Goal: Task Accomplishment & Management: Manage account settings

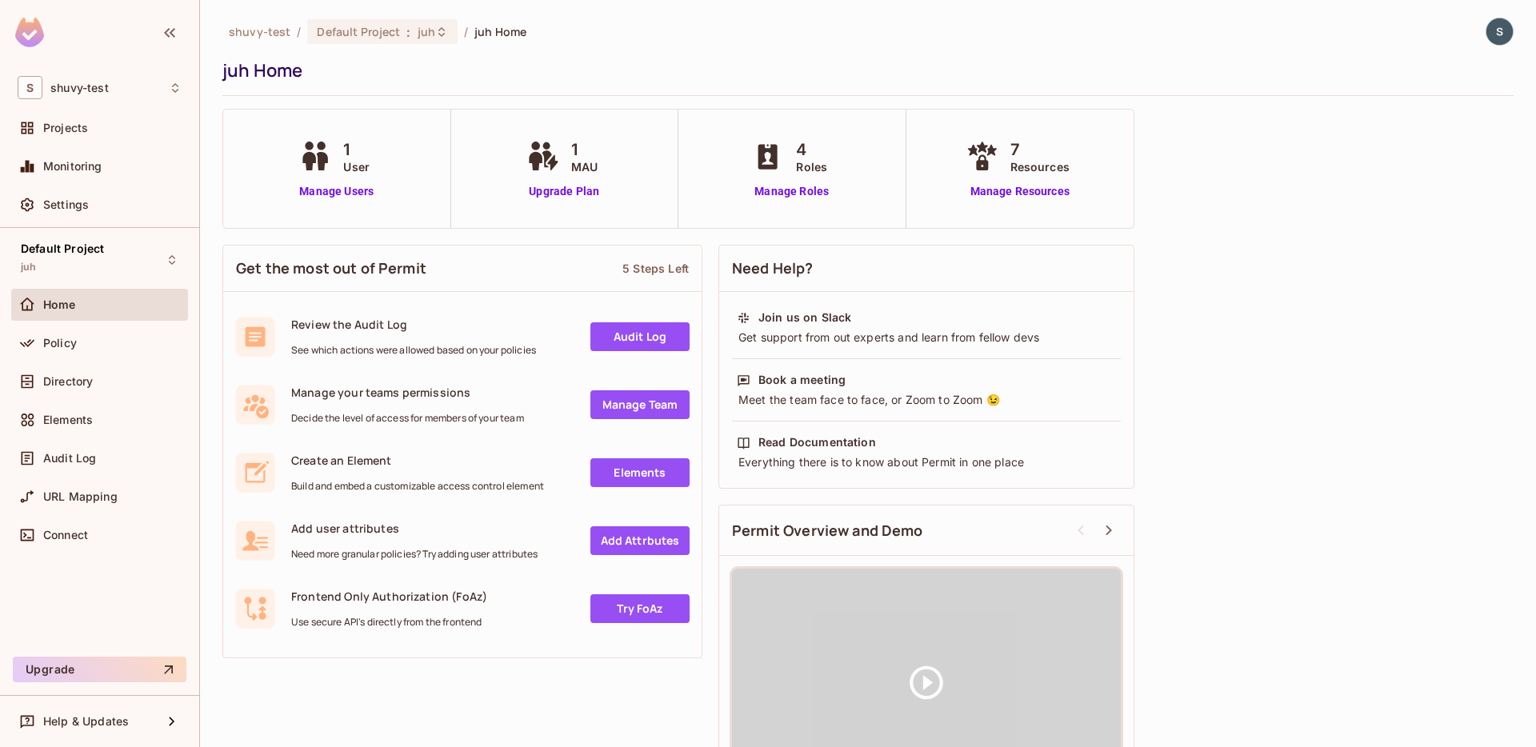
scroll to position [76, 0]
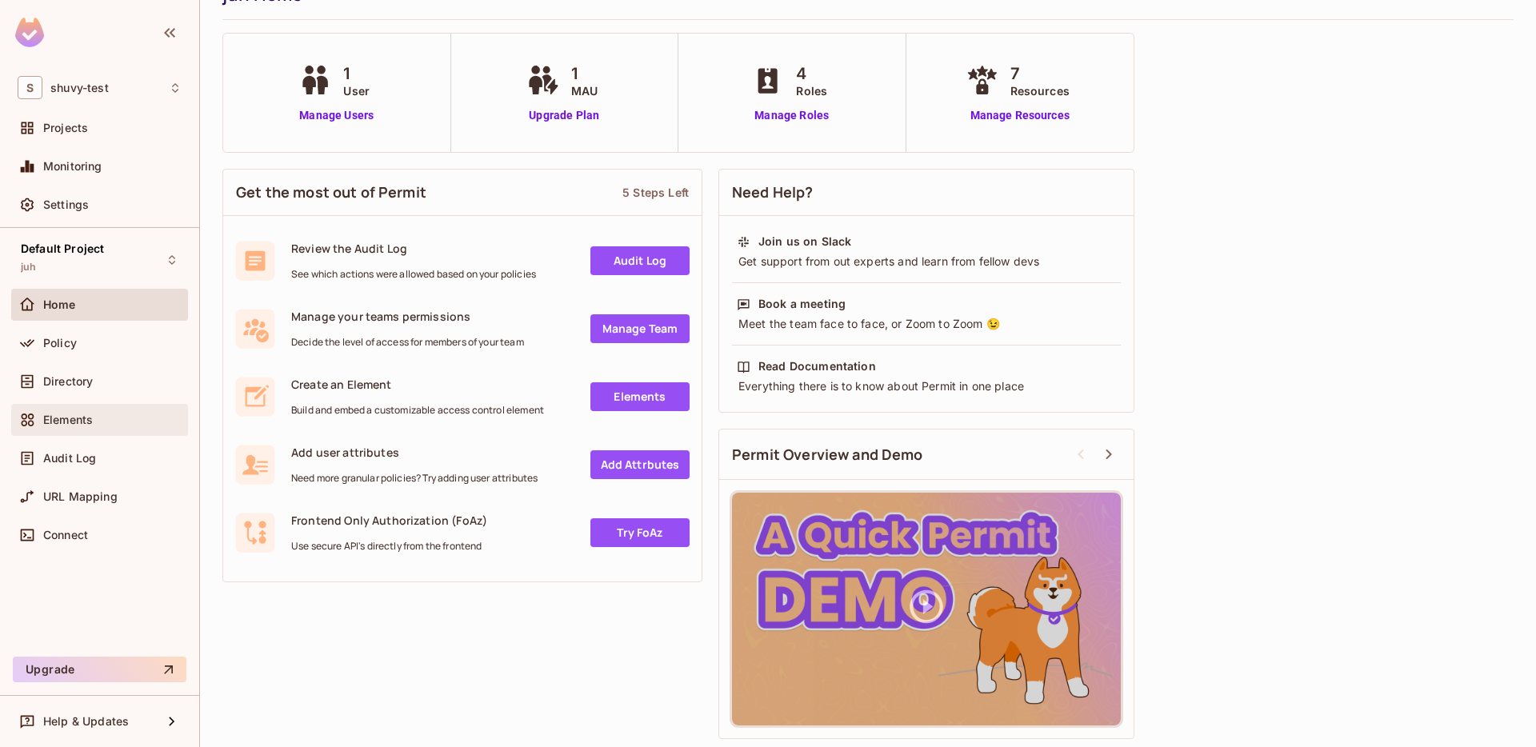
click at [86, 420] on span "Elements" at bounding box center [68, 420] width 50 height 13
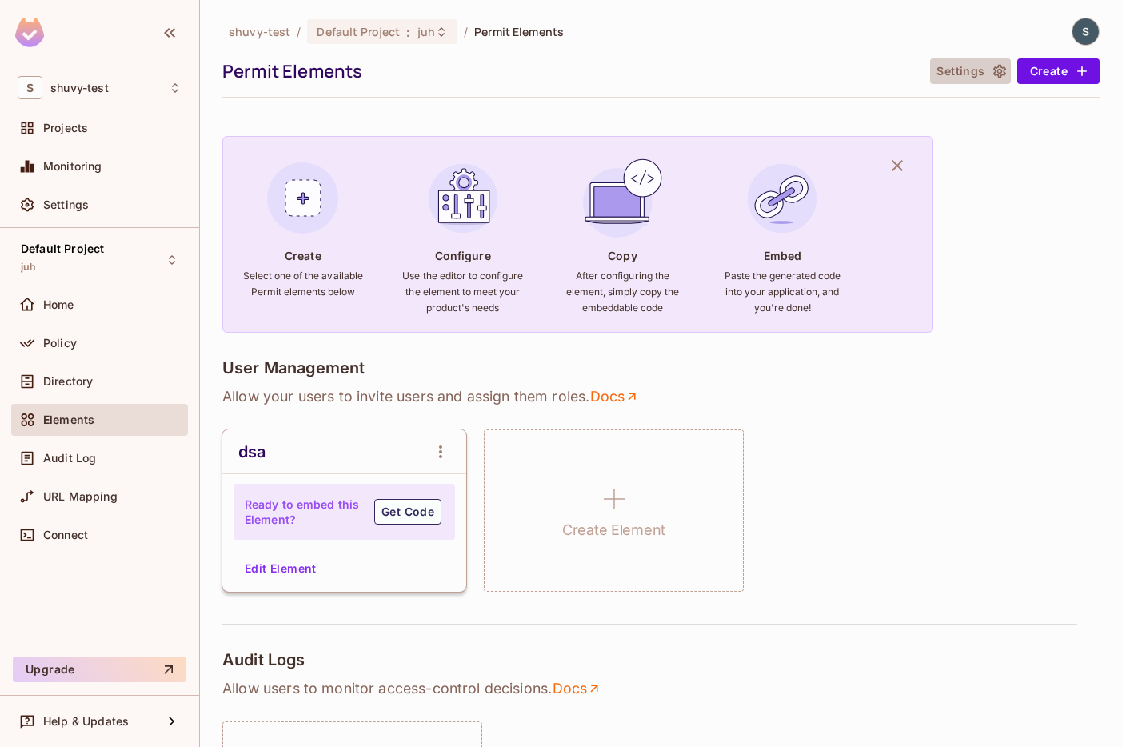
click at [950, 70] on button "Settings" at bounding box center [970, 71] width 80 height 26
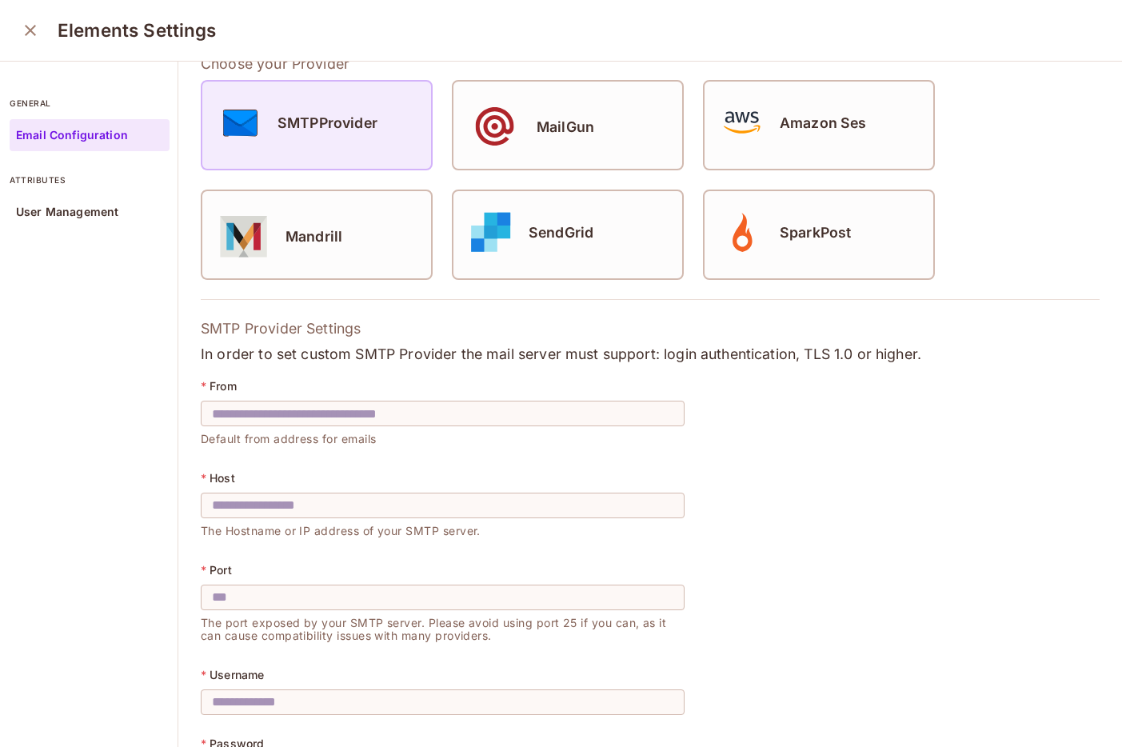
scroll to position [241, 0]
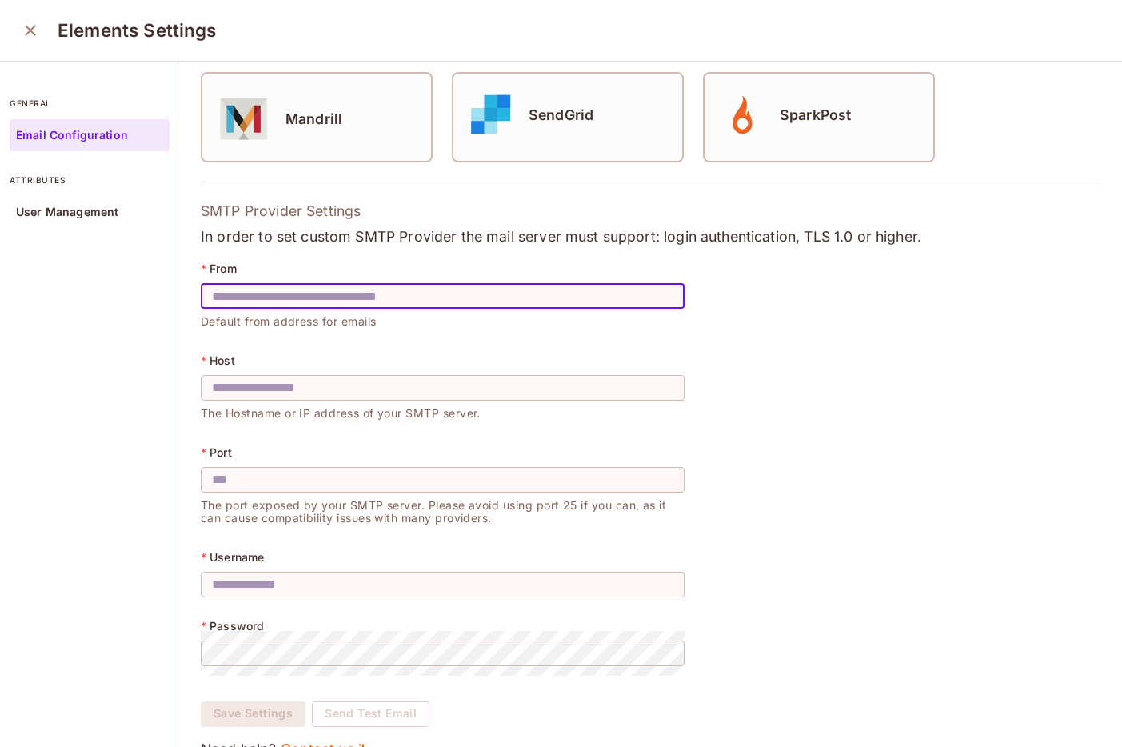
click at [305, 289] on input "text" at bounding box center [443, 296] width 484 height 45
type input "*"
type input "**********"
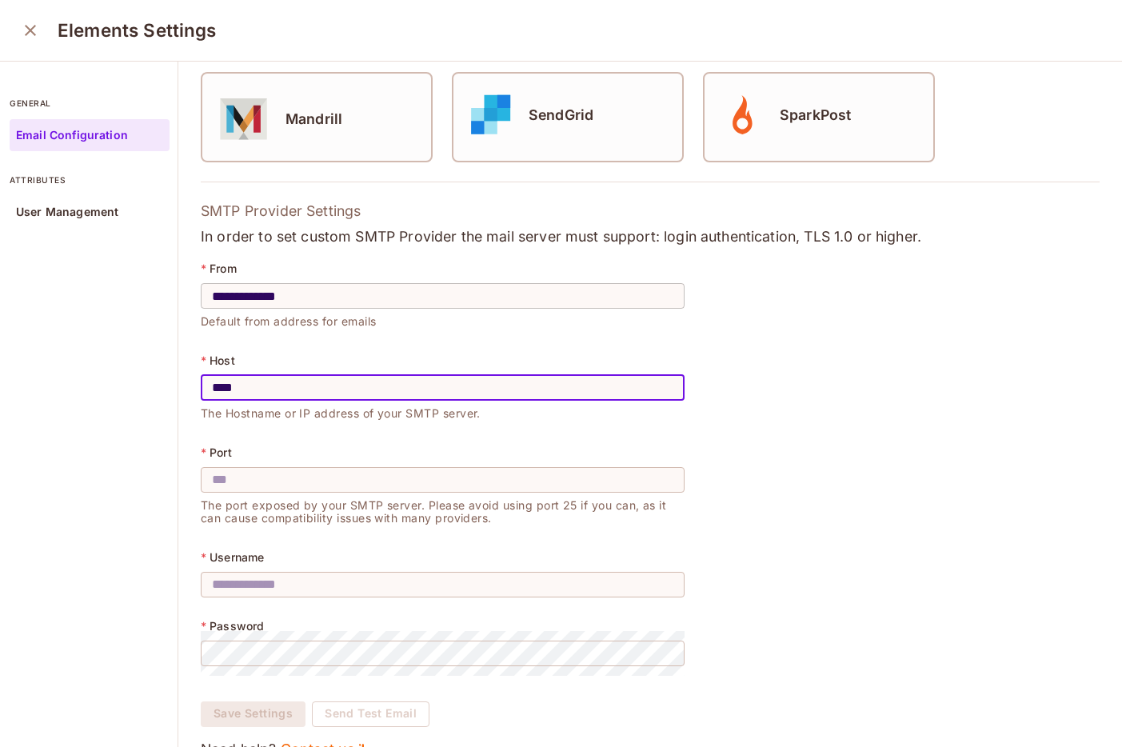
paste input "**********"
type input "**********"
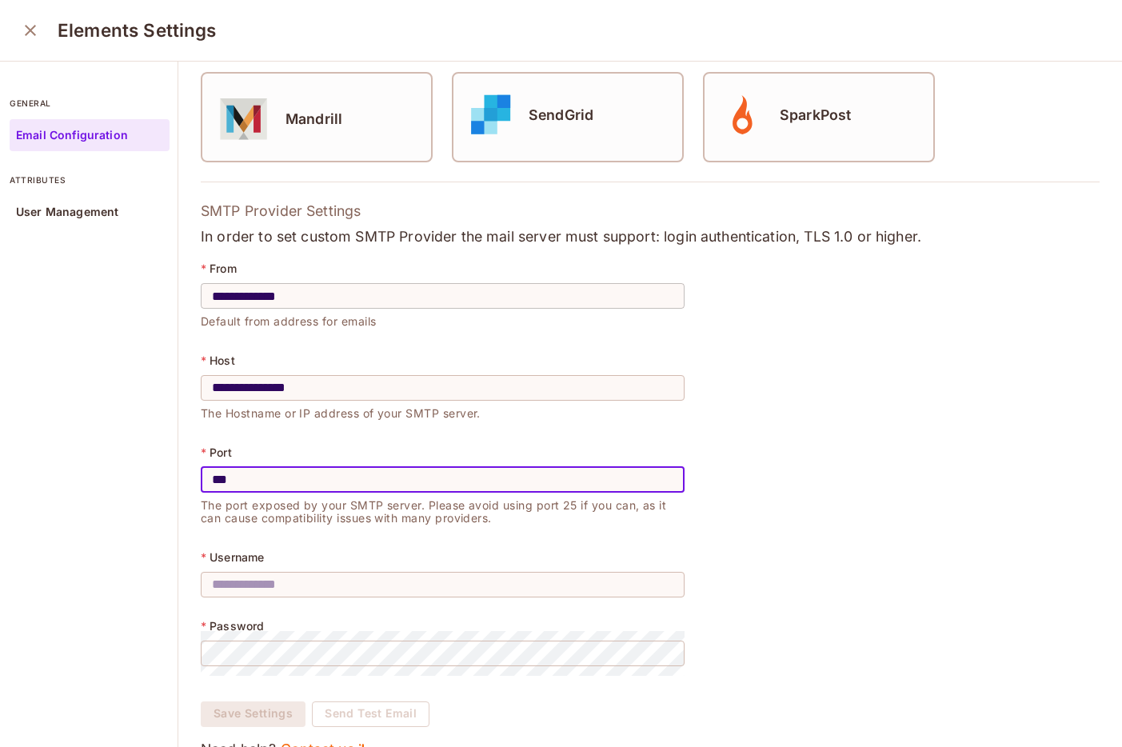
type input "***"
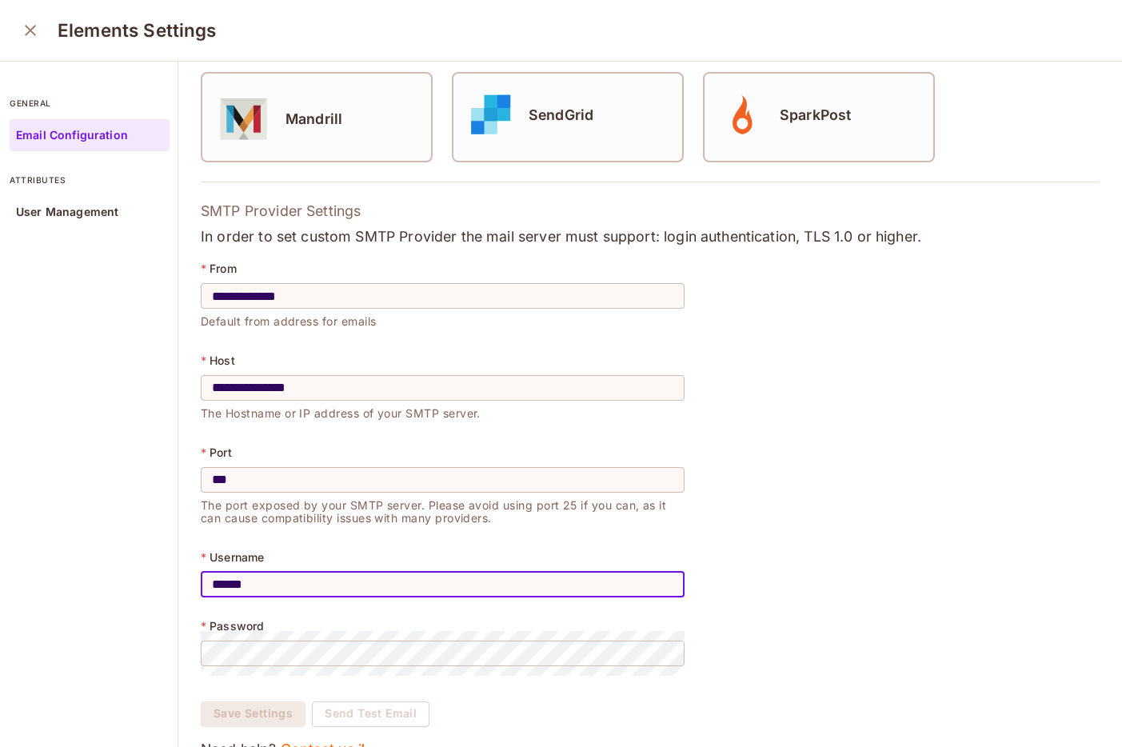
type input "******"
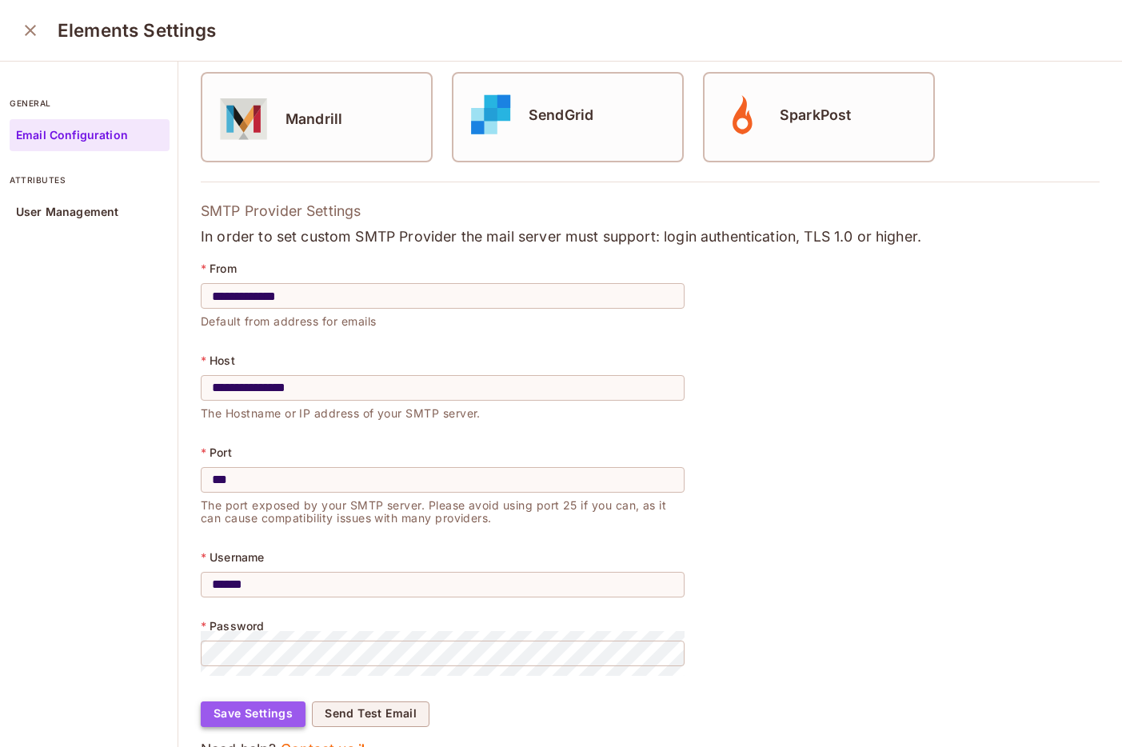
click at [248, 709] on button "Save Settings" at bounding box center [253, 715] width 105 height 26
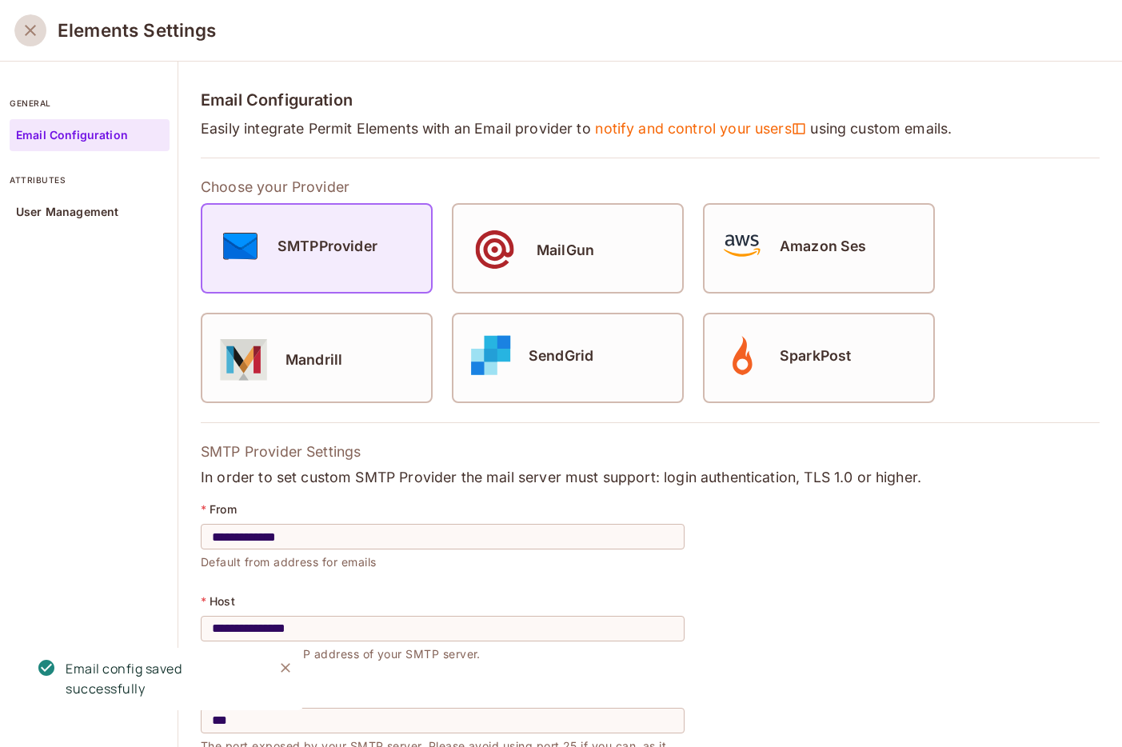
click at [26, 22] on icon "close" at bounding box center [30, 30] width 19 height 19
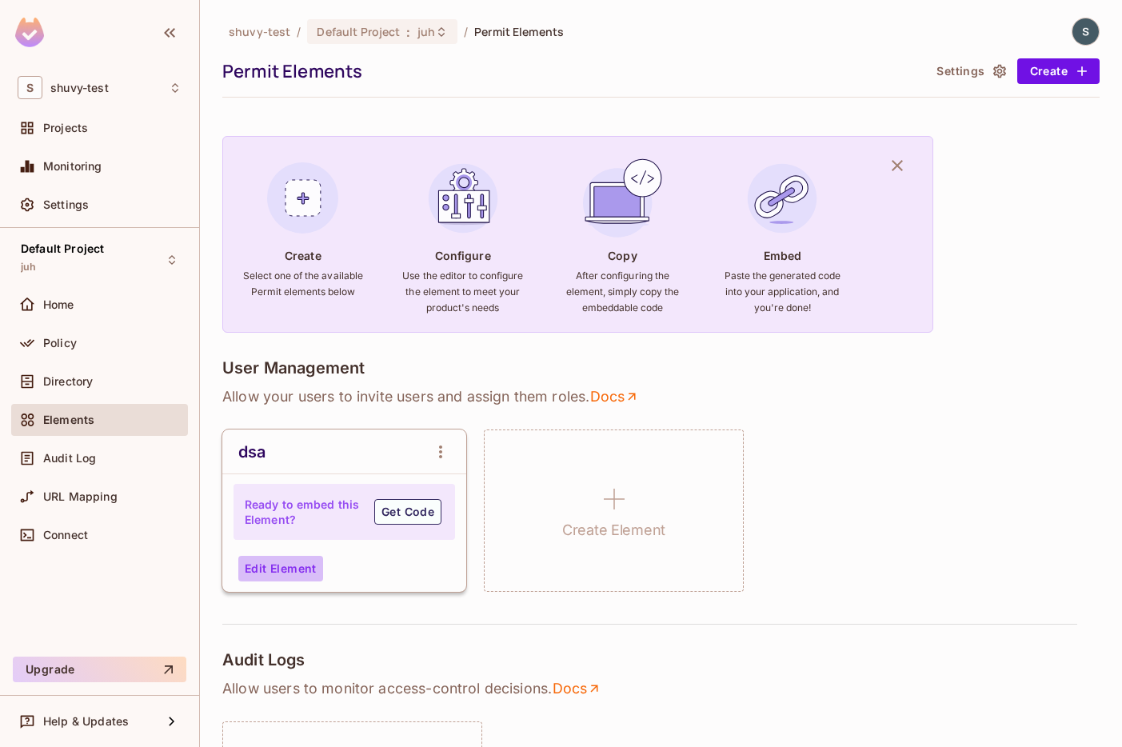
click at [287, 570] on button "Edit Element" at bounding box center [280, 569] width 85 height 26
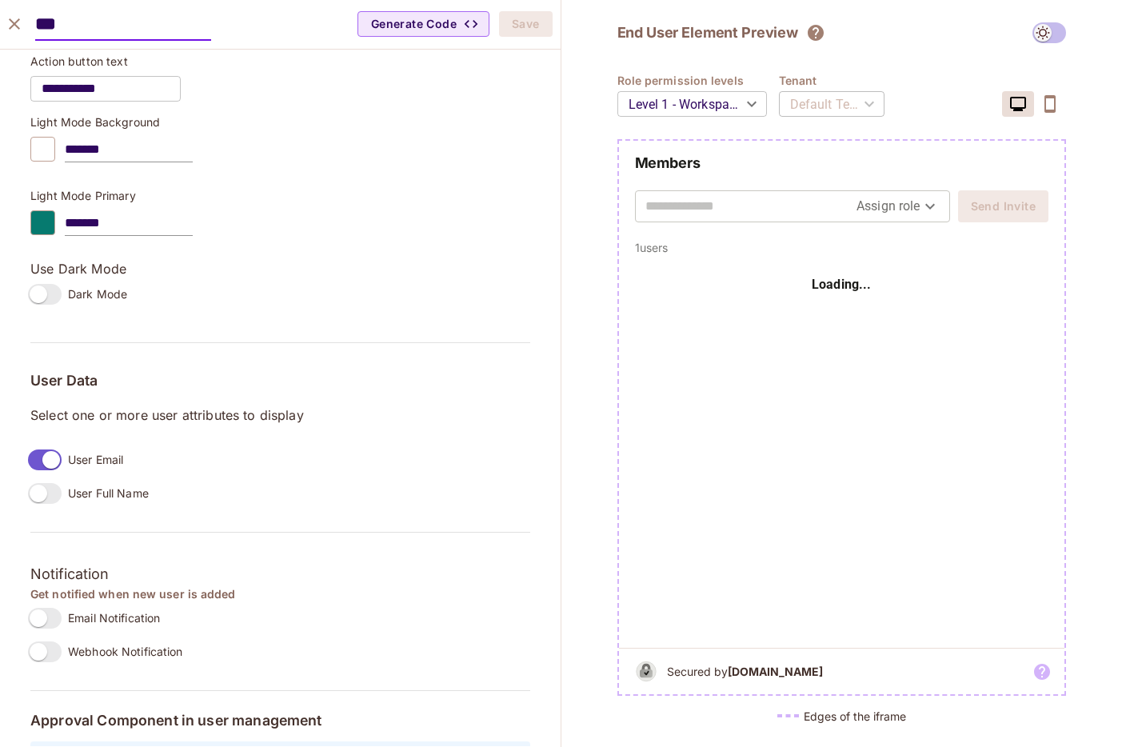
scroll to position [1037, 0]
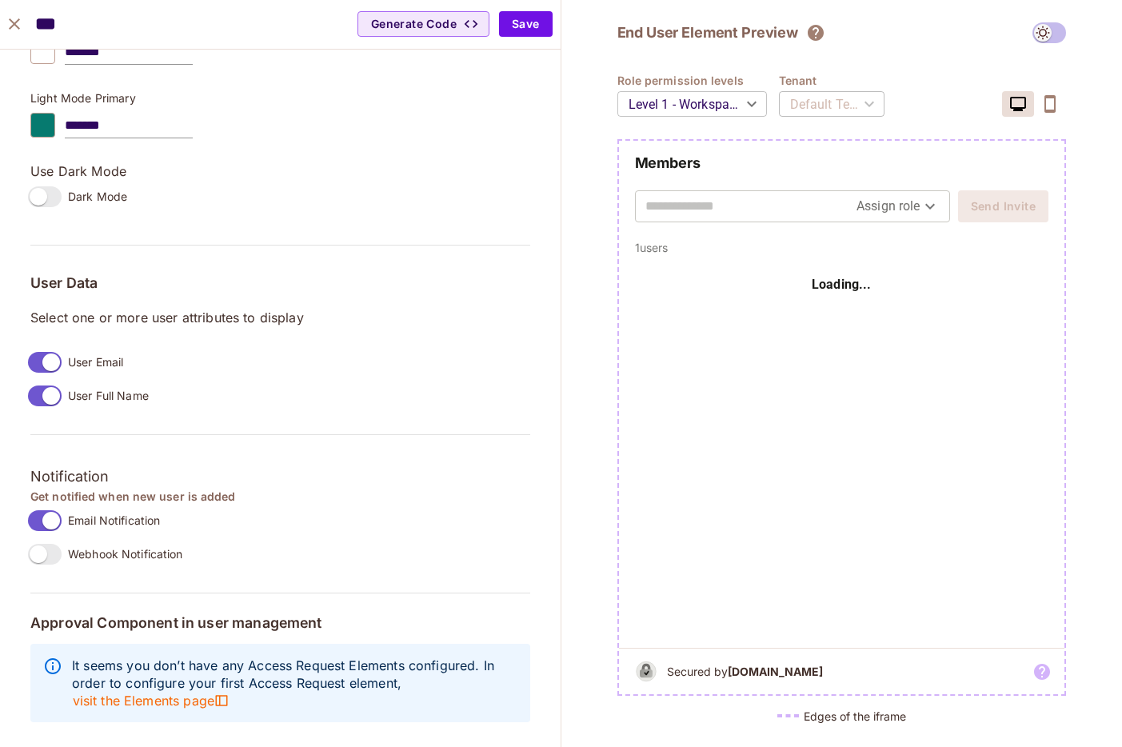
click at [45, 565] on label "Webhook Notification" at bounding box center [103, 555] width 162 height 34
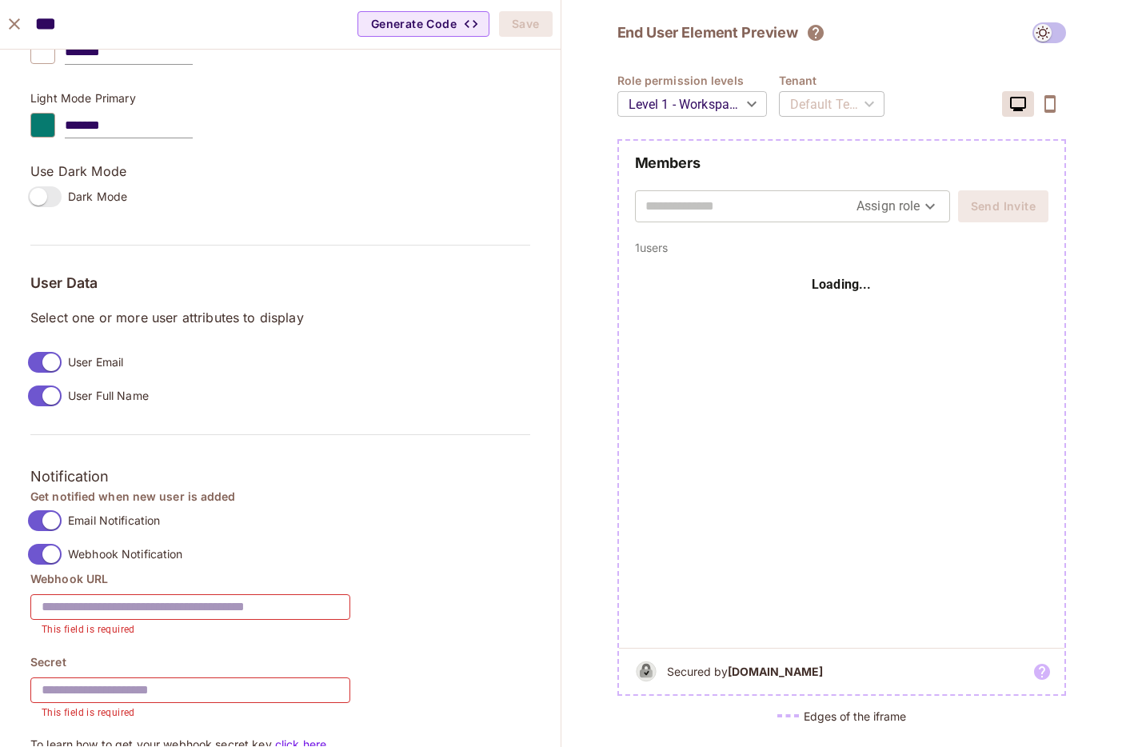
click at [45, 565] on label "Webhook Notification" at bounding box center [103, 555] width 162 height 34
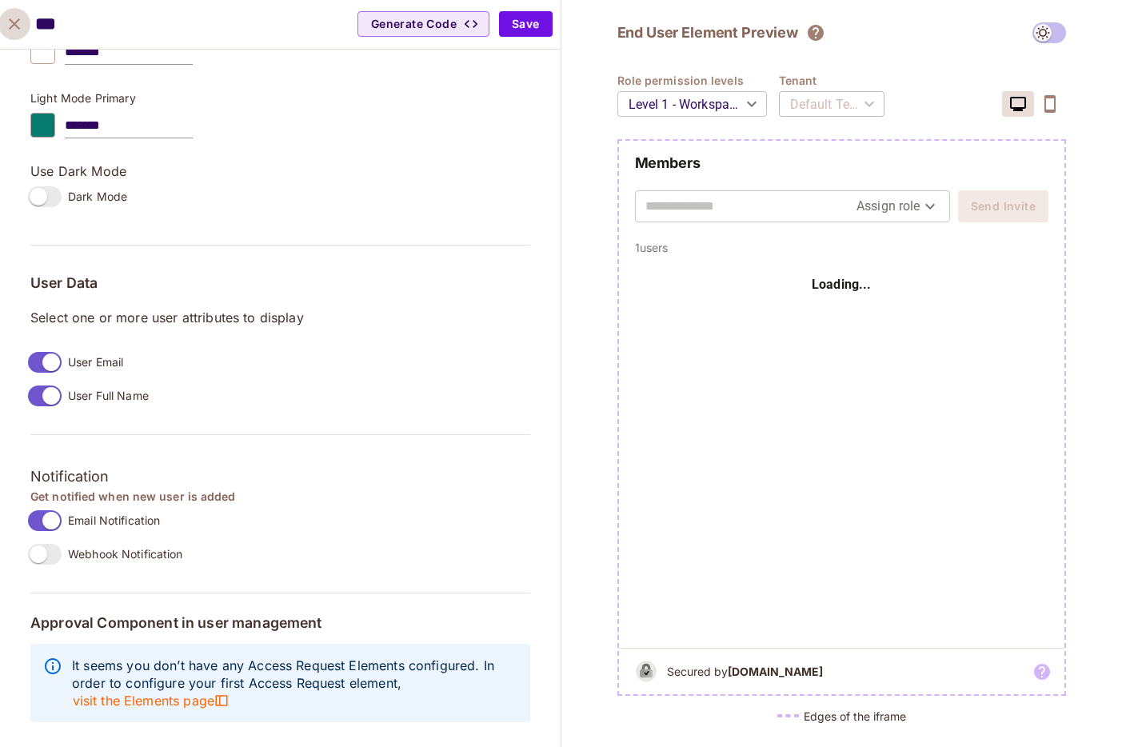
click at [22, 27] on icon "close" at bounding box center [14, 23] width 19 height 19
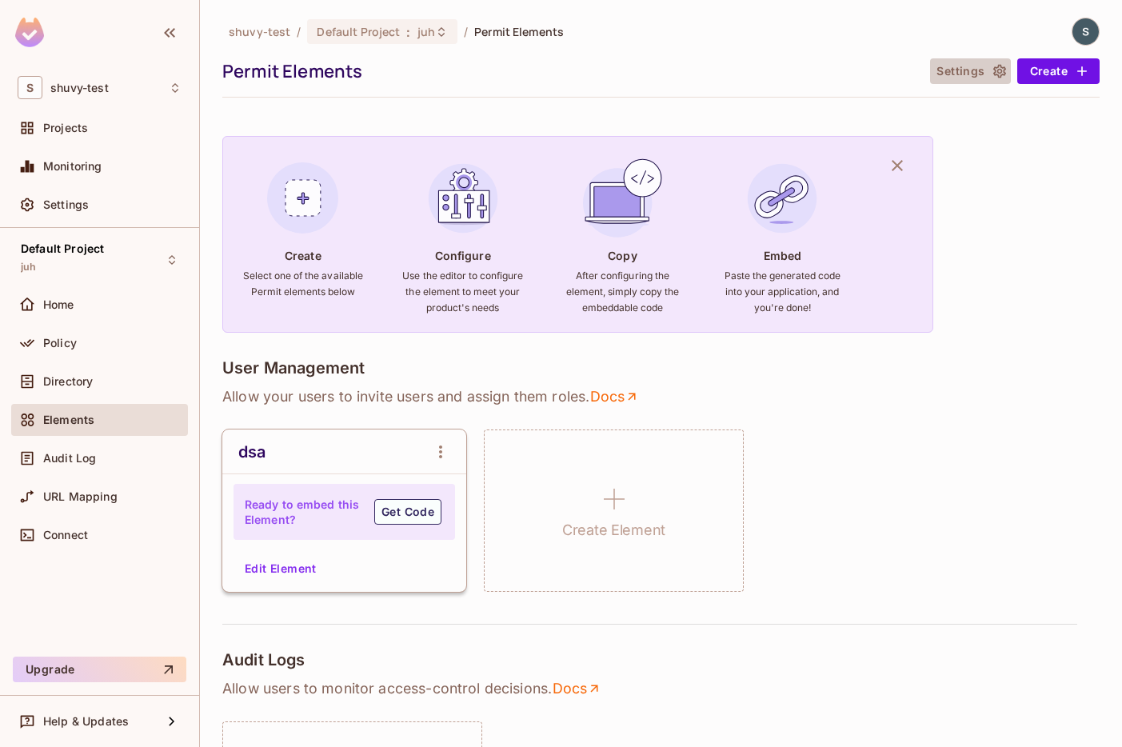
click at [968, 69] on button "Settings" at bounding box center [970, 71] width 80 height 26
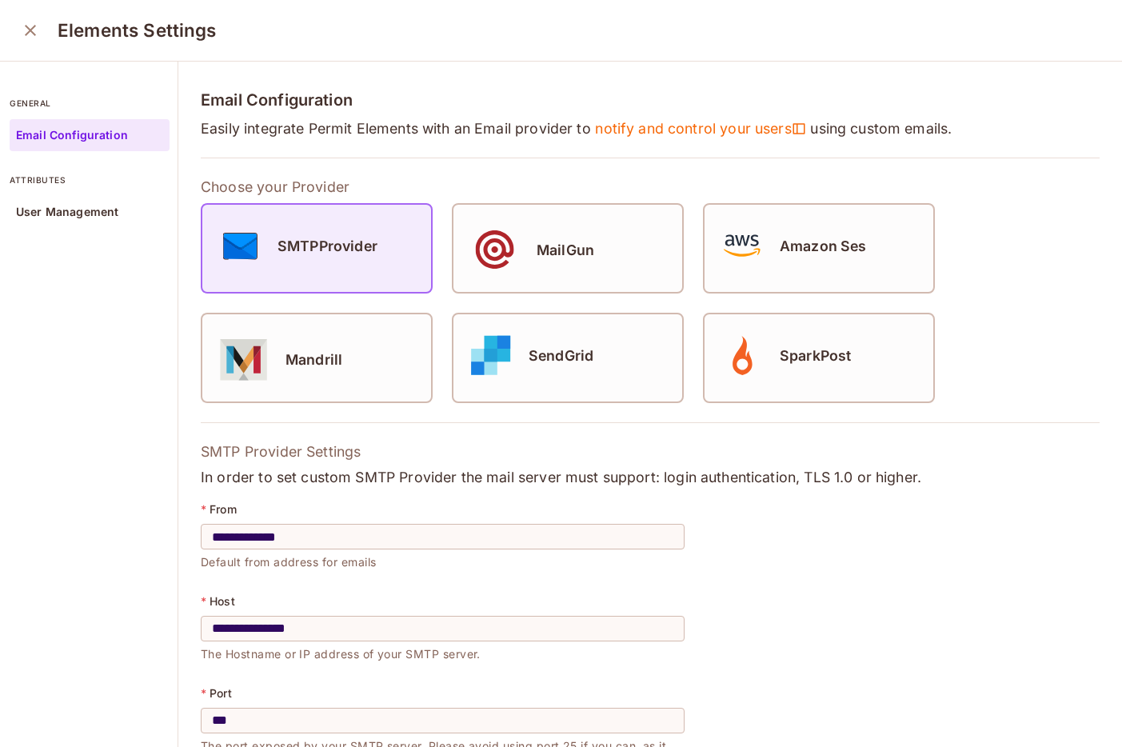
scroll to position [277, 0]
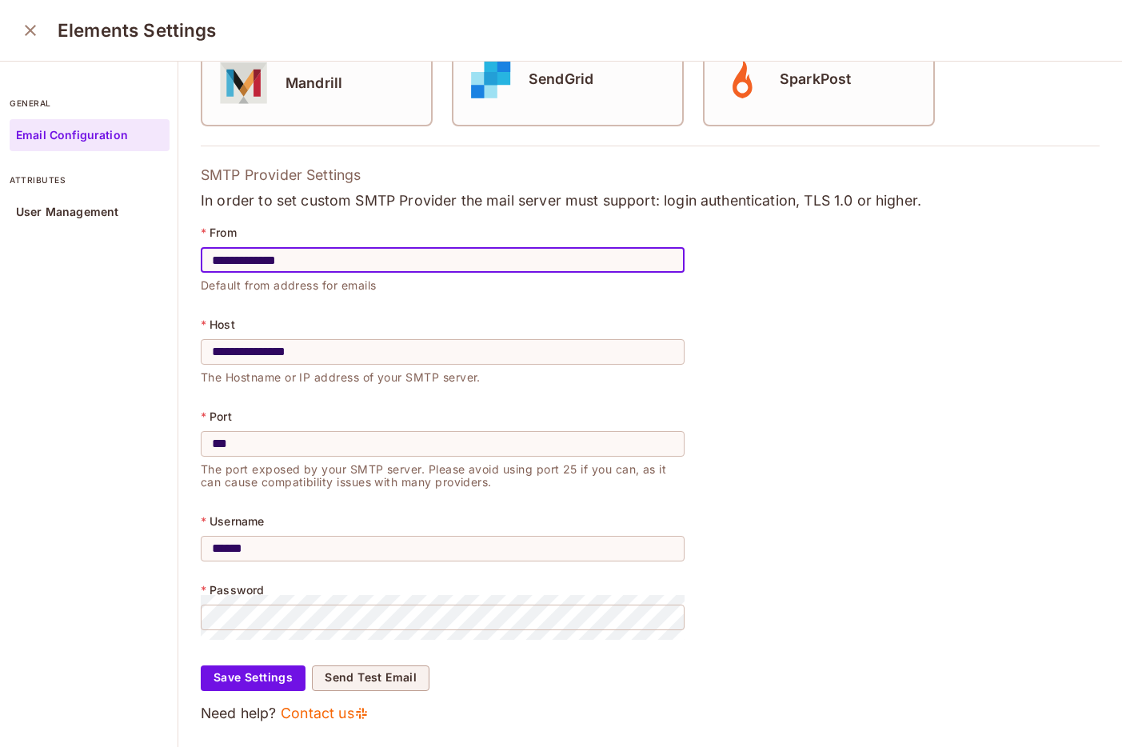
click at [340, 277] on input "**********" at bounding box center [443, 260] width 484 height 45
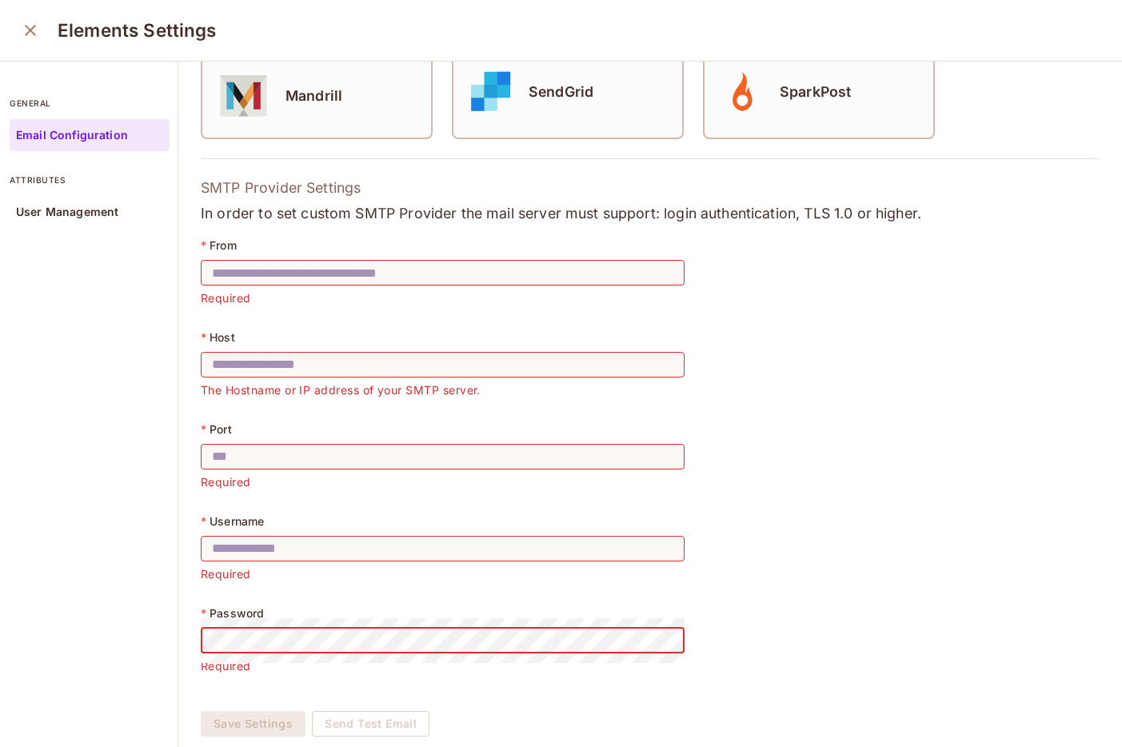
scroll to position [310, 0]
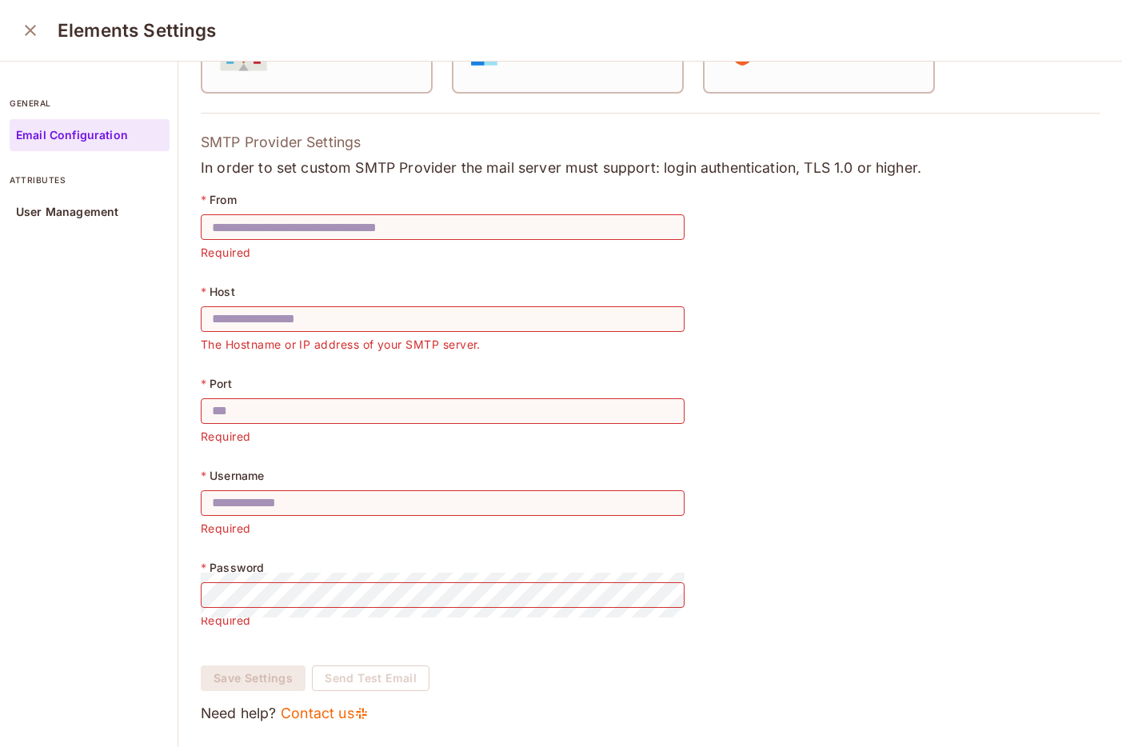
click at [413, 644] on div "* Password ​ Required" at bounding box center [443, 605] width 484 height 86
click at [83, 201] on div "User Management" at bounding box center [90, 212] width 160 height 32
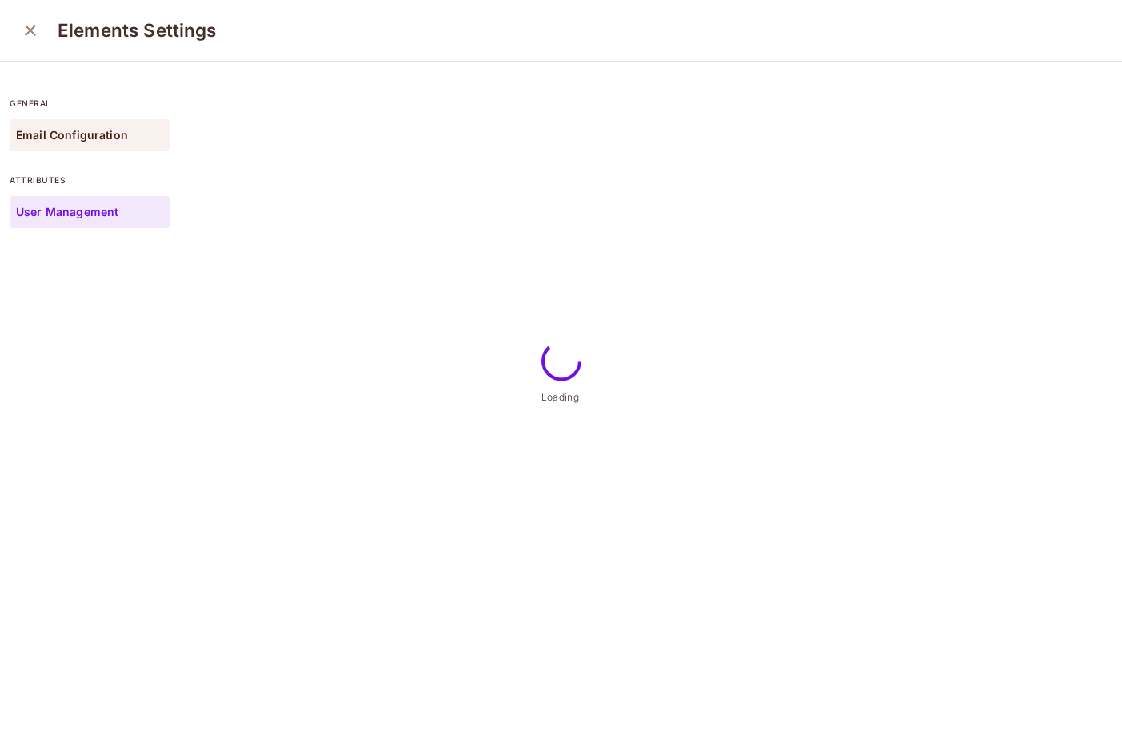
click at [90, 140] on p "Email Configuration" at bounding box center [72, 135] width 112 height 13
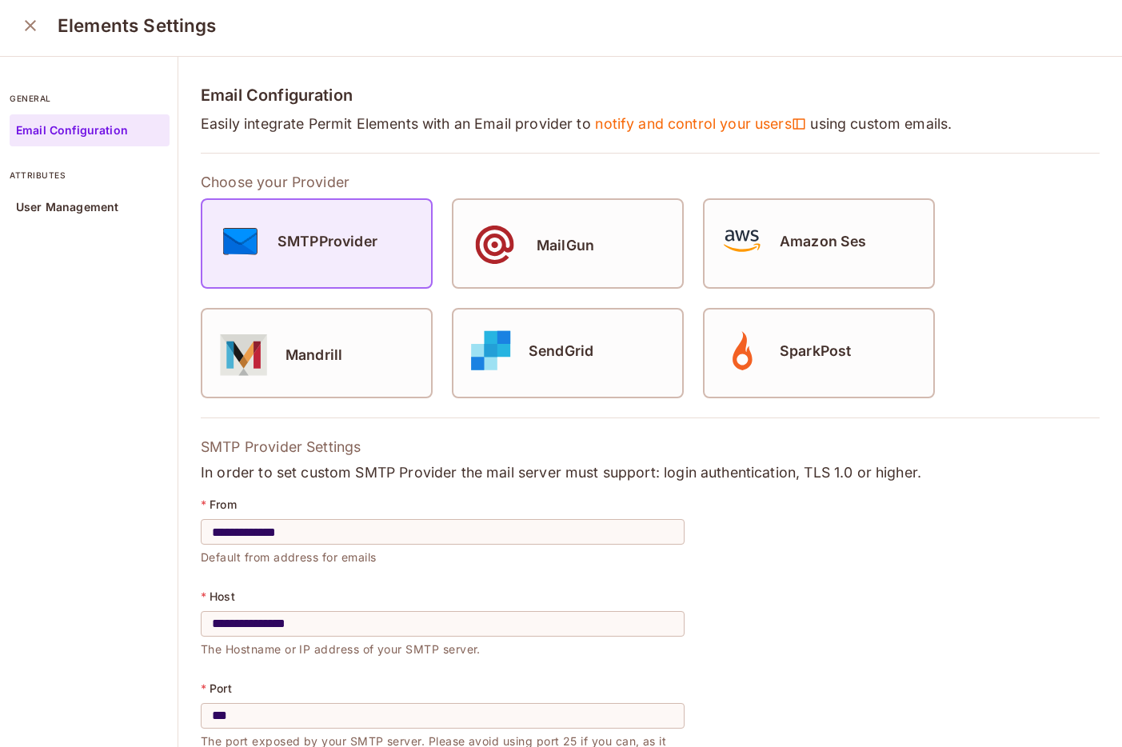
scroll to position [277, 0]
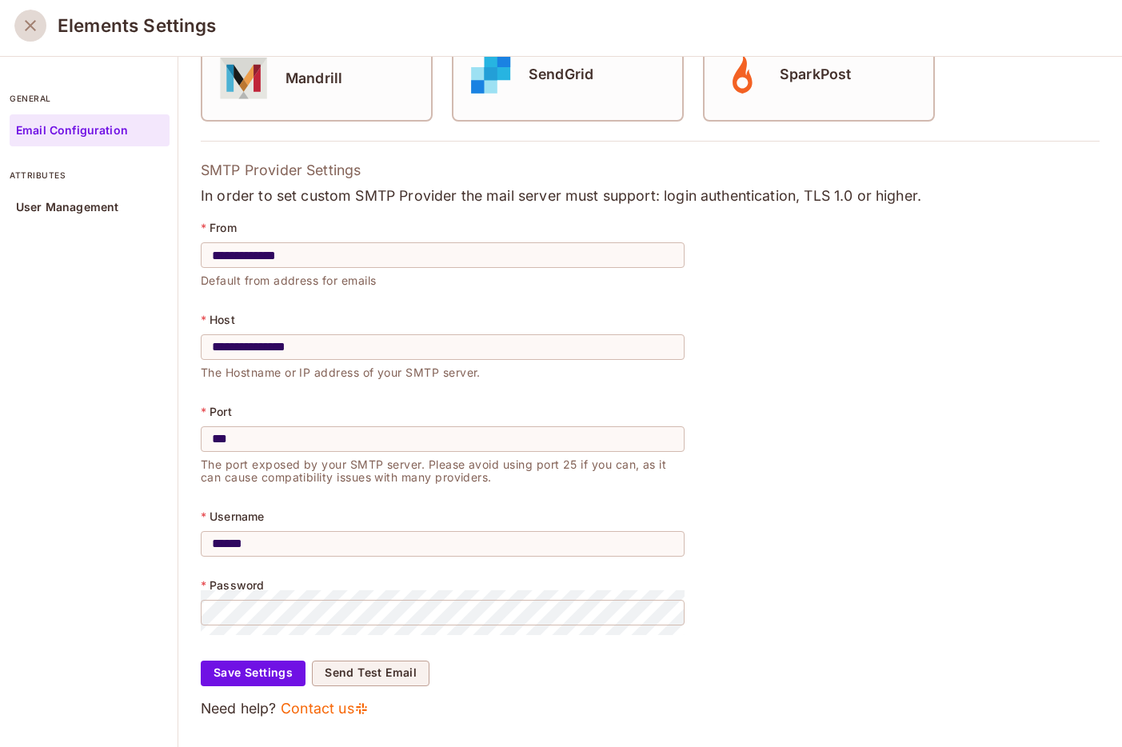
click at [22, 25] on icon "close" at bounding box center [30, 25] width 19 height 19
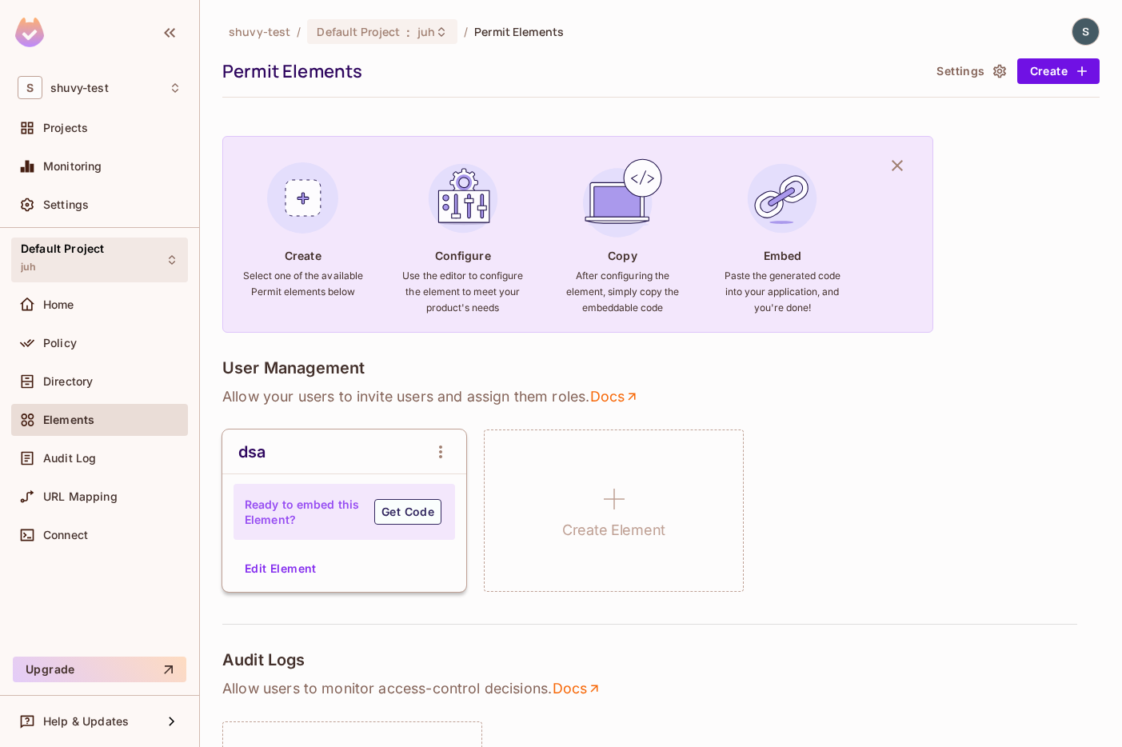
click at [82, 254] on span "Default Project" at bounding box center [62, 248] width 83 height 13
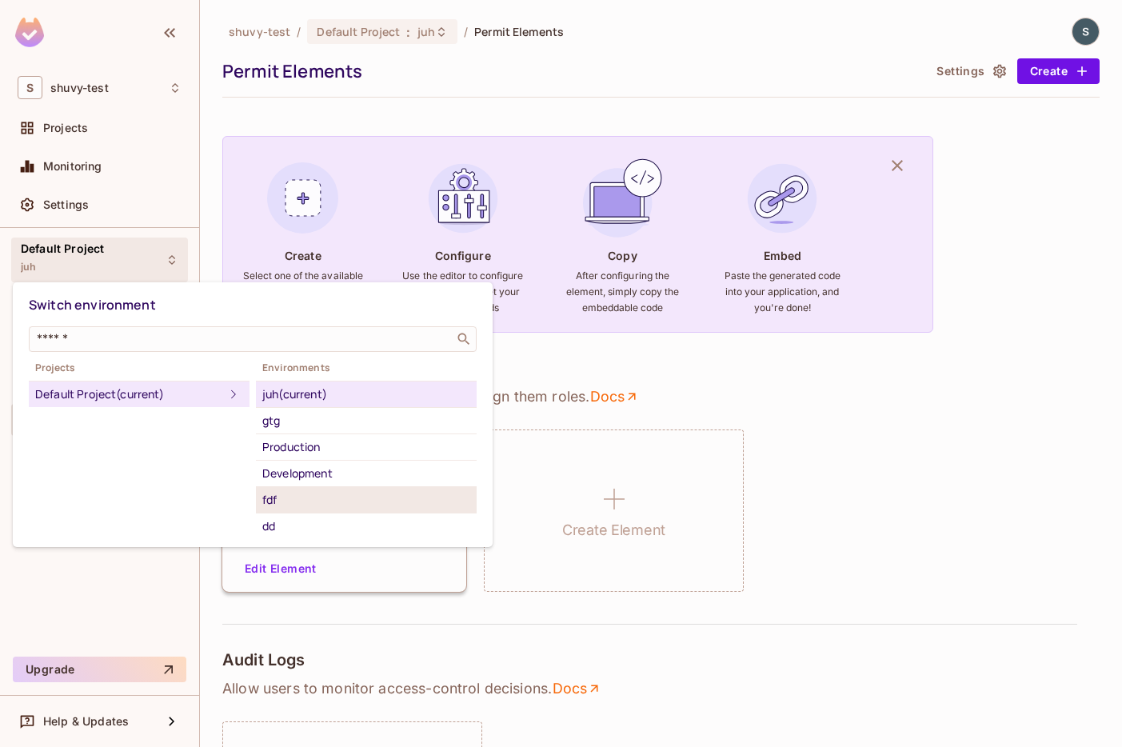
click at [286, 502] on div "fdf" at bounding box center [366, 499] width 208 height 19
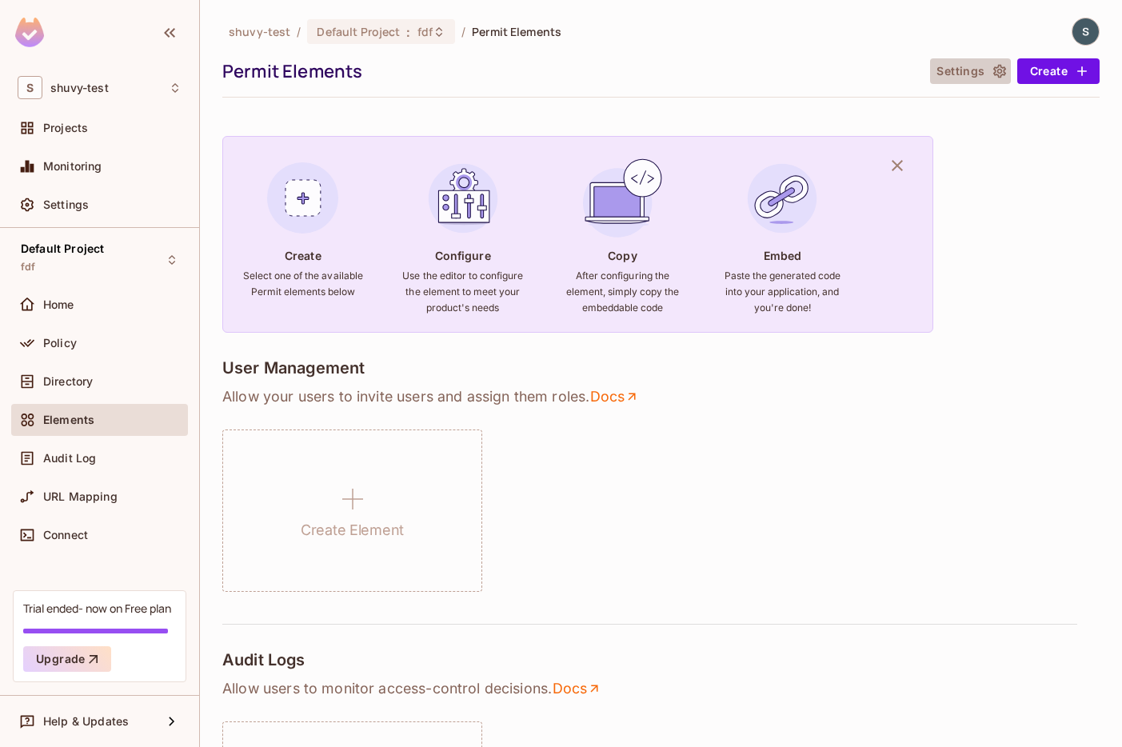
click at [989, 75] on button "Settings" at bounding box center [970, 71] width 80 height 26
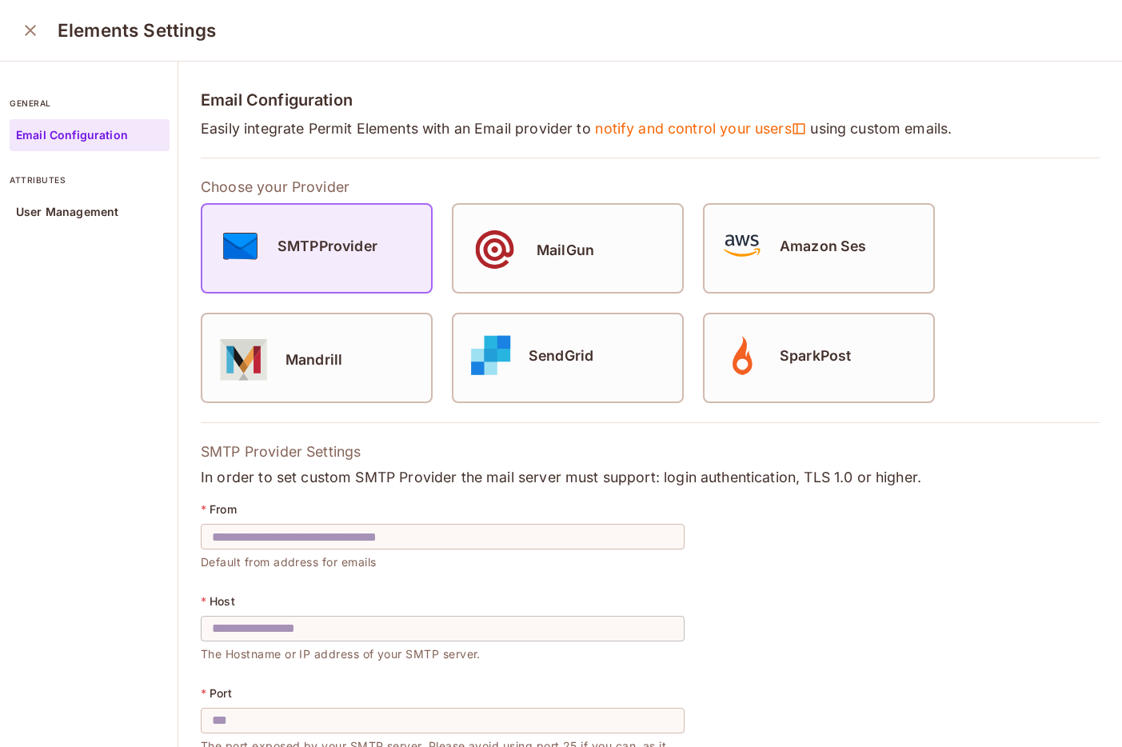
scroll to position [277, 0]
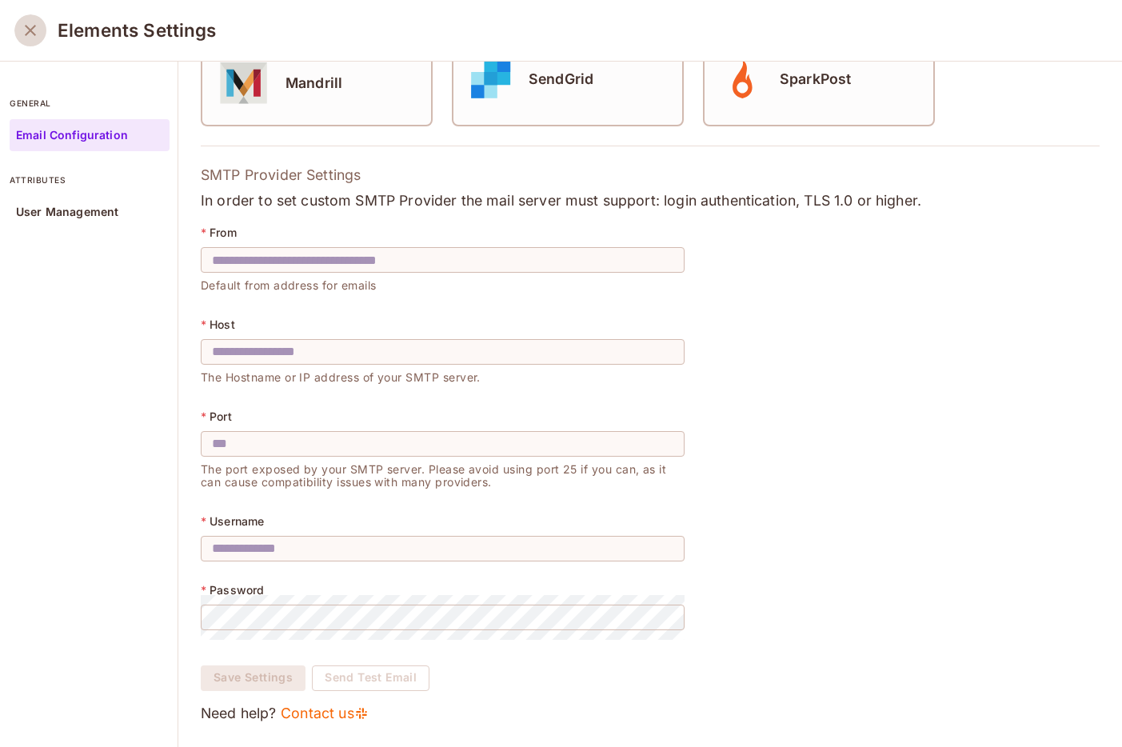
click at [19, 27] on button "close" at bounding box center [30, 30] width 32 height 32
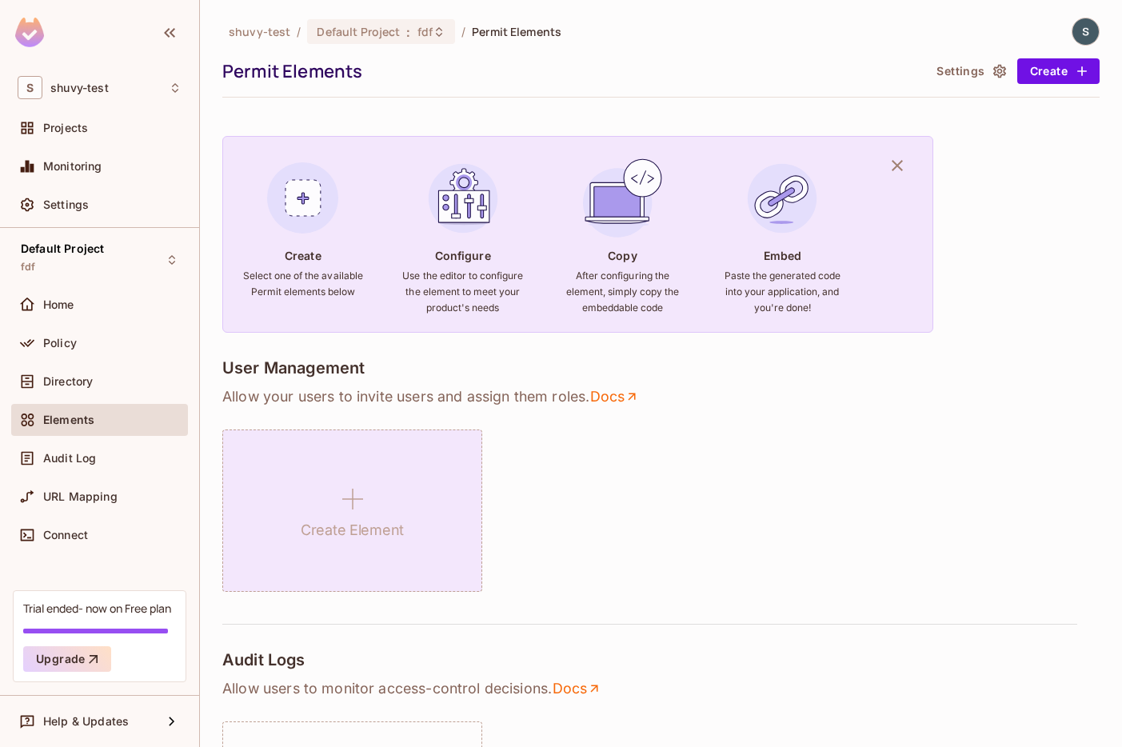
click at [358, 503] on icon at bounding box center [353, 499] width 38 height 38
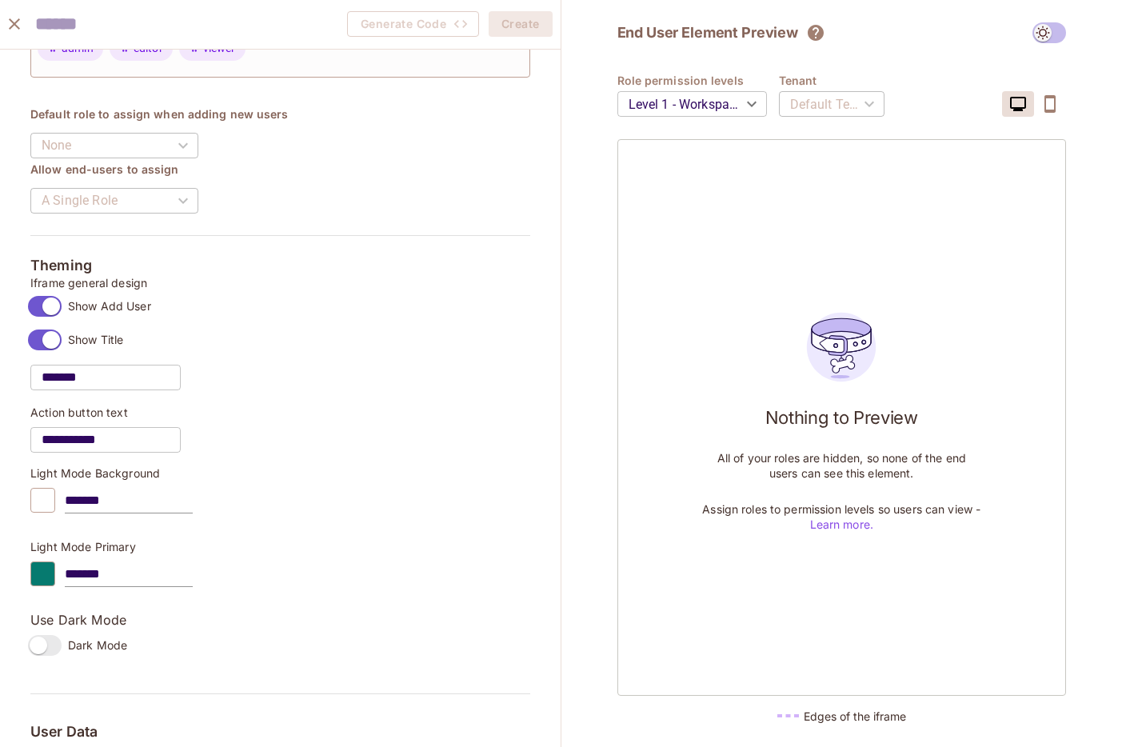
scroll to position [378, 0]
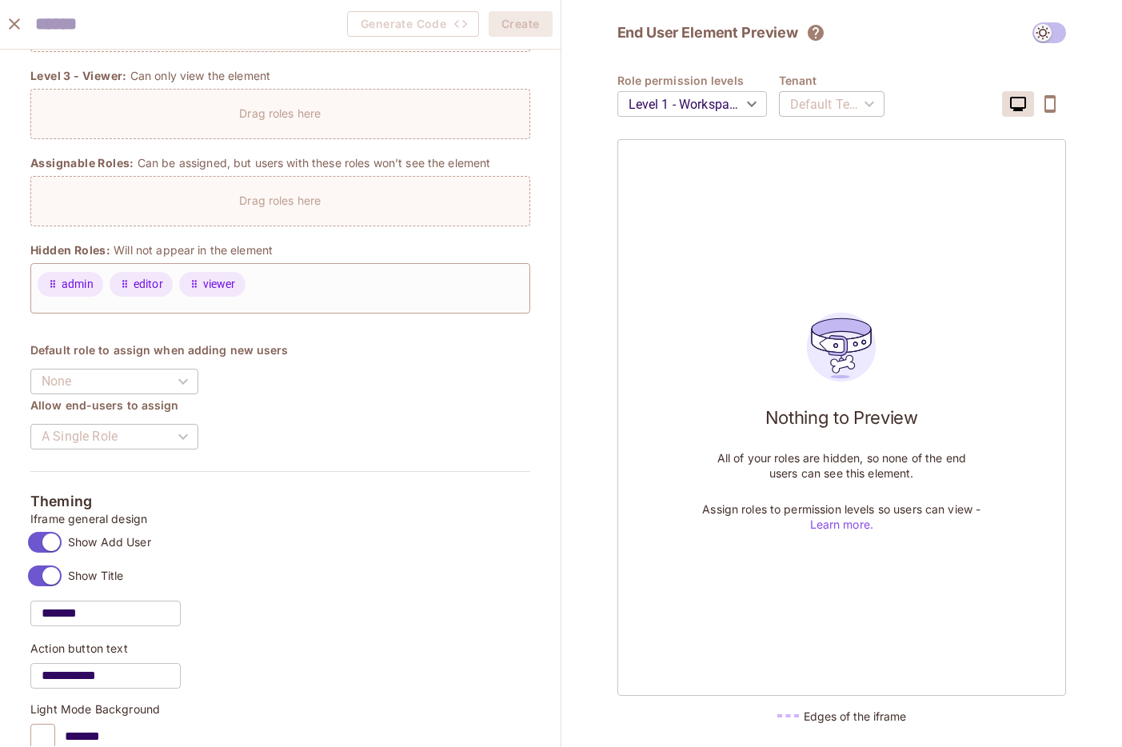
click at [9, 32] on icon "close" at bounding box center [14, 23] width 19 height 19
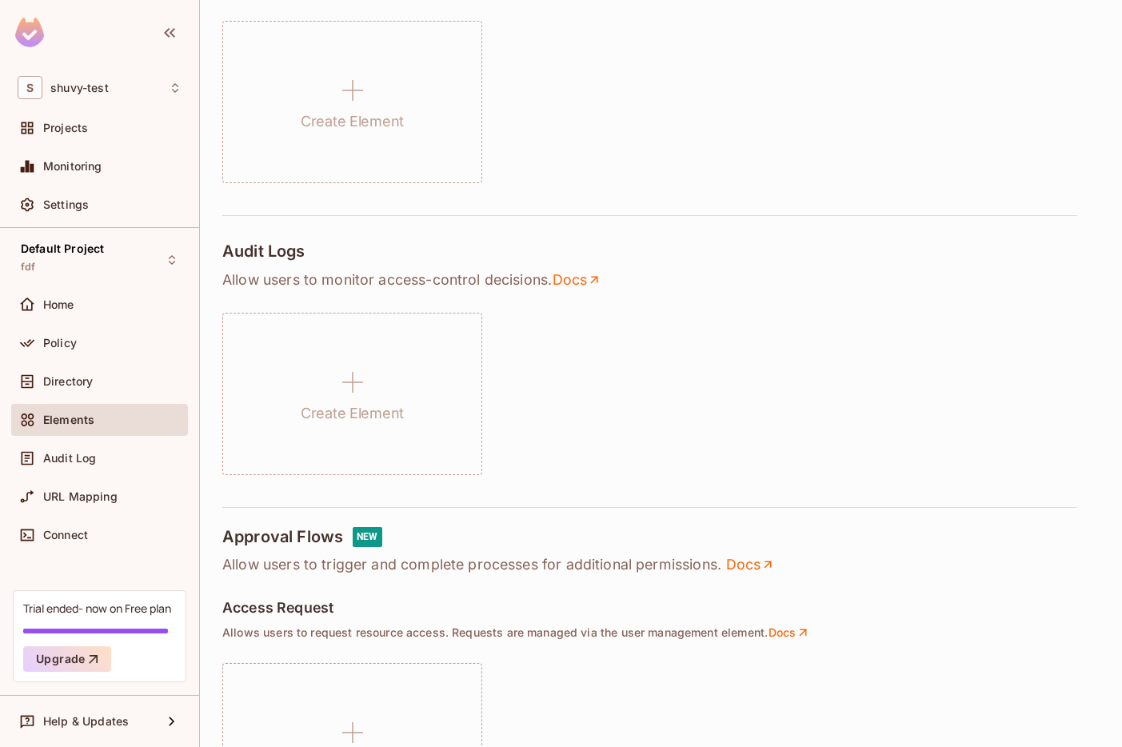
scroll to position [0, 0]
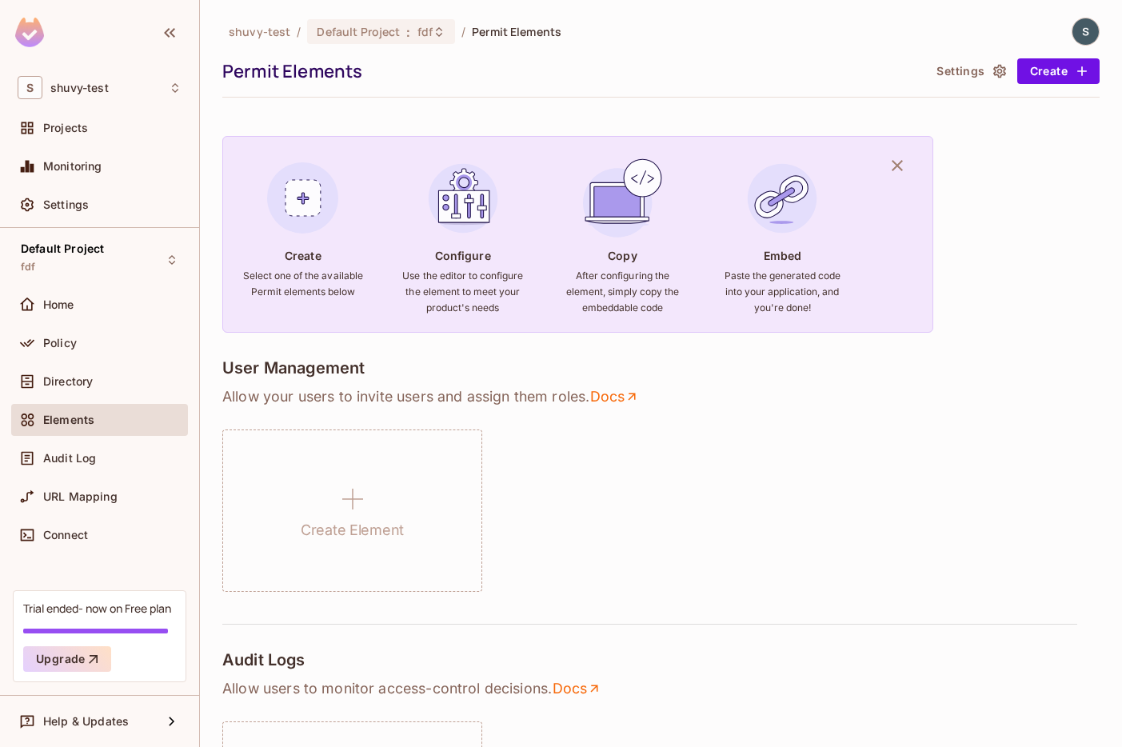
click at [758, 18] on div "shuvy-test / Default Project : fdf / Permit Elements" at bounding box center [661, 32] width 878 height 28
